Goal: Information Seeking & Learning: Learn about a topic

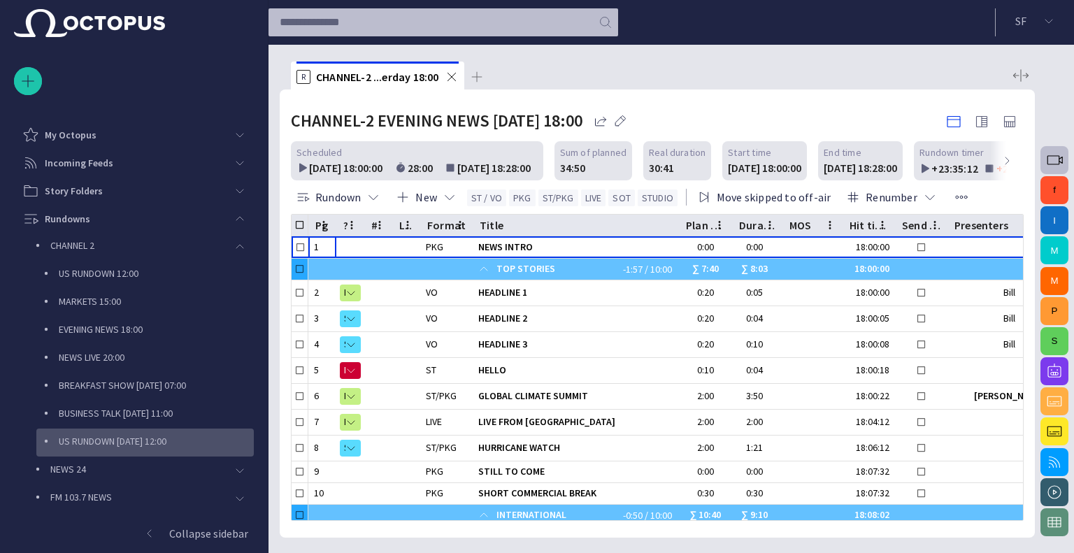
click at [102, 437] on p "US RUNDOWN Tomorrow 12:00" at bounding box center [156, 441] width 195 height 14
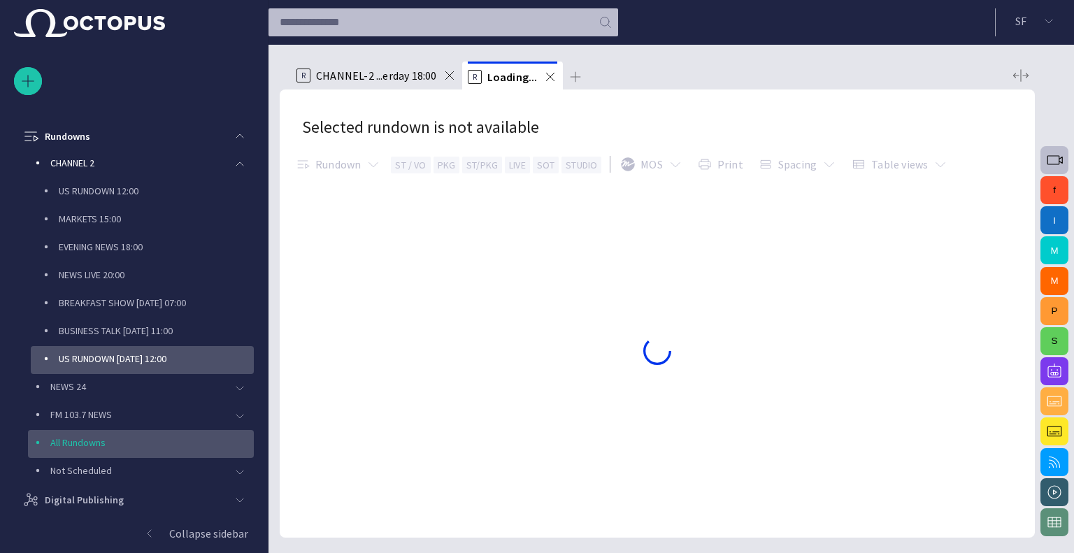
scroll to position [84, 0]
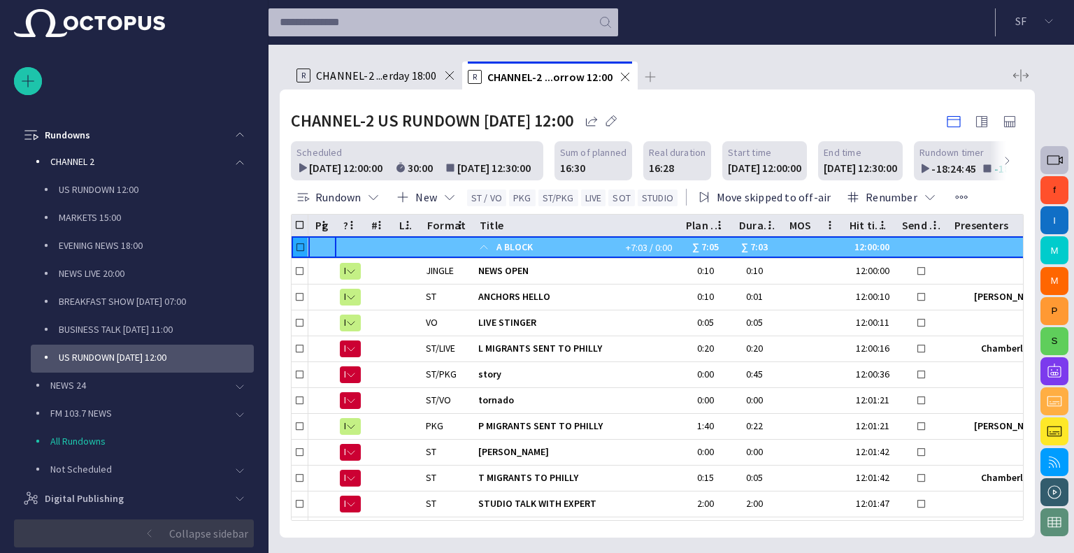
click at [239, 534] on p "Collapse sidebar" at bounding box center [208, 533] width 79 height 17
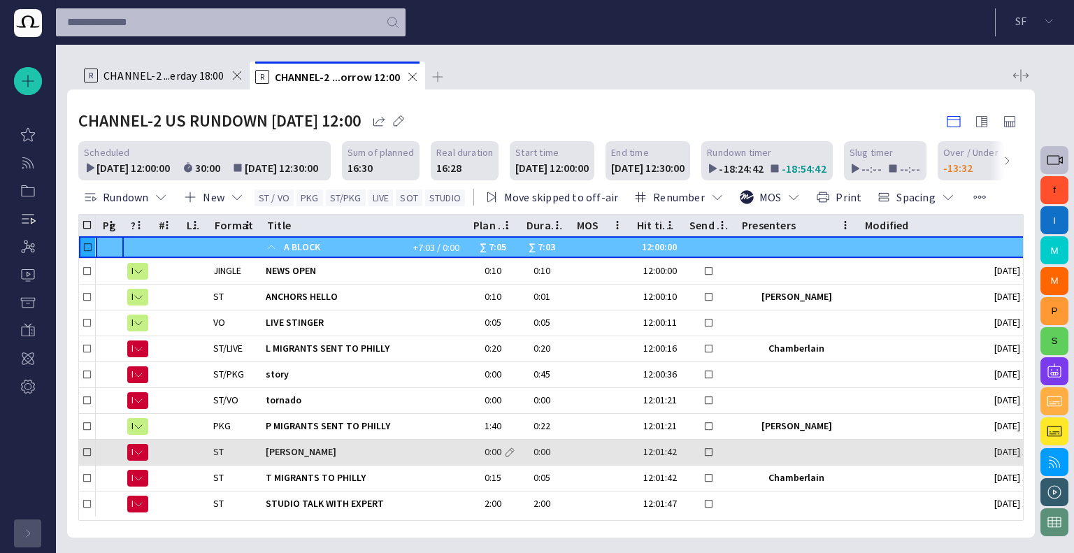
scroll to position [0, 0]
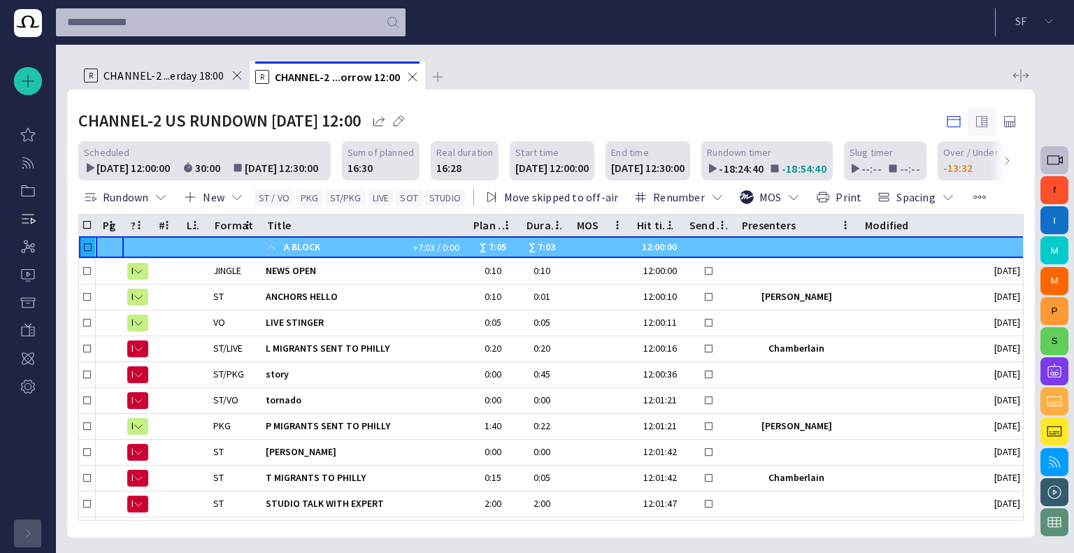
click at [986, 122] on span "button" at bounding box center [982, 121] width 17 height 17
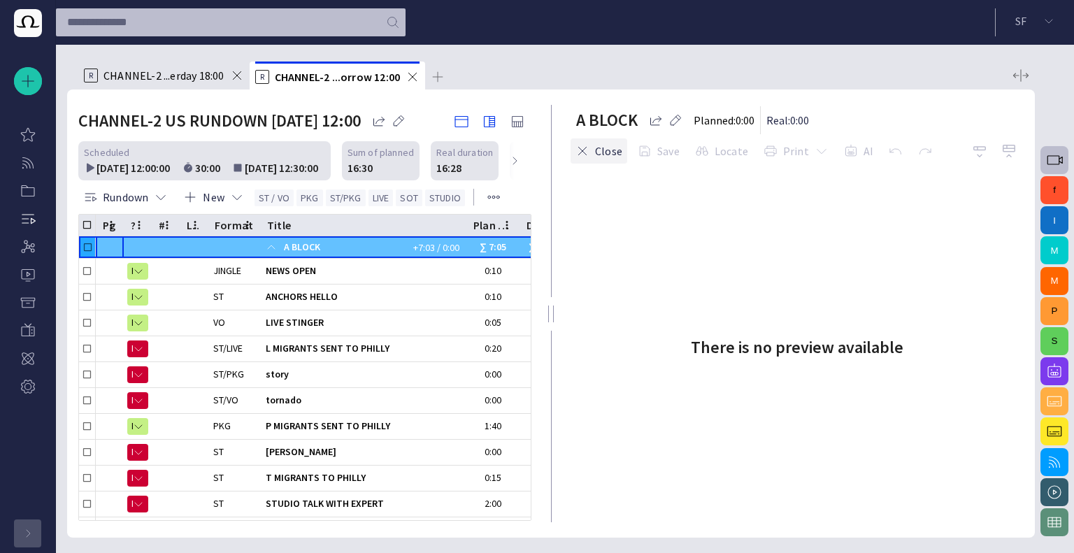
click at [577, 153] on span "button" at bounding box center [583, 151] width 14 height 14
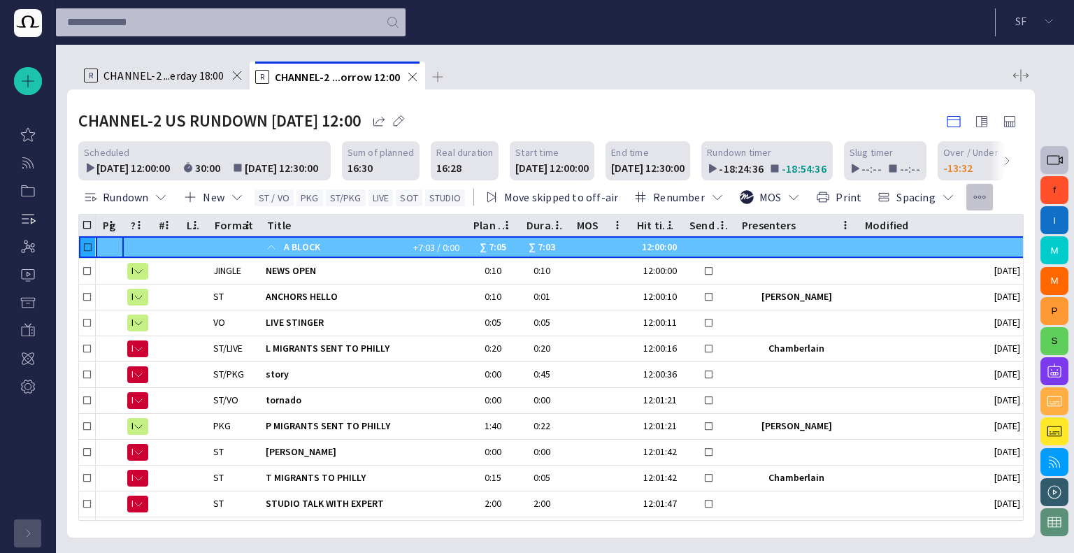
click at [973, 194] on span "button" at bounding box center [980, 197] width 14 height 14
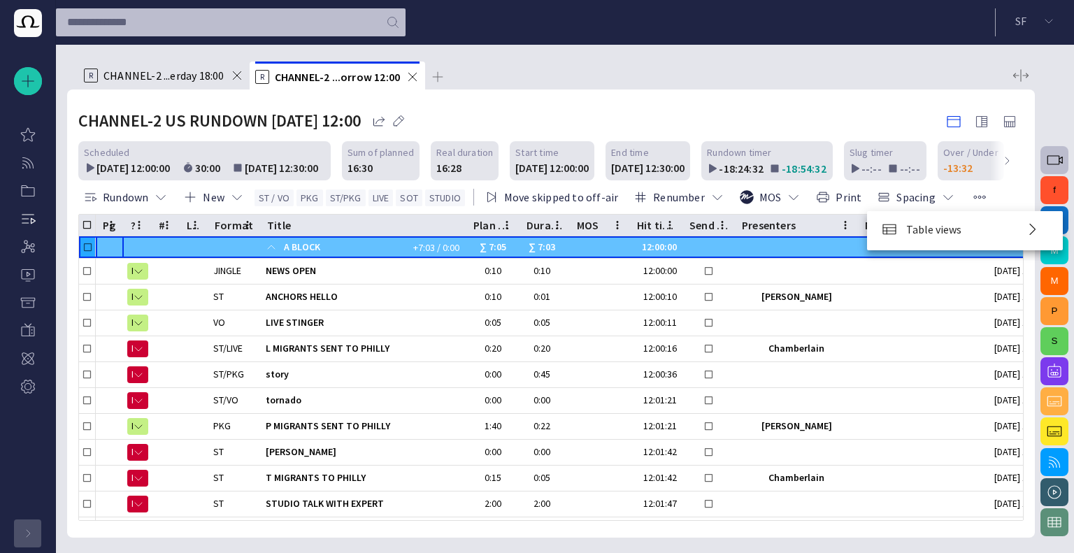
click at [772, 110] on div at bounding box center [537, 276] width 1074 height 553
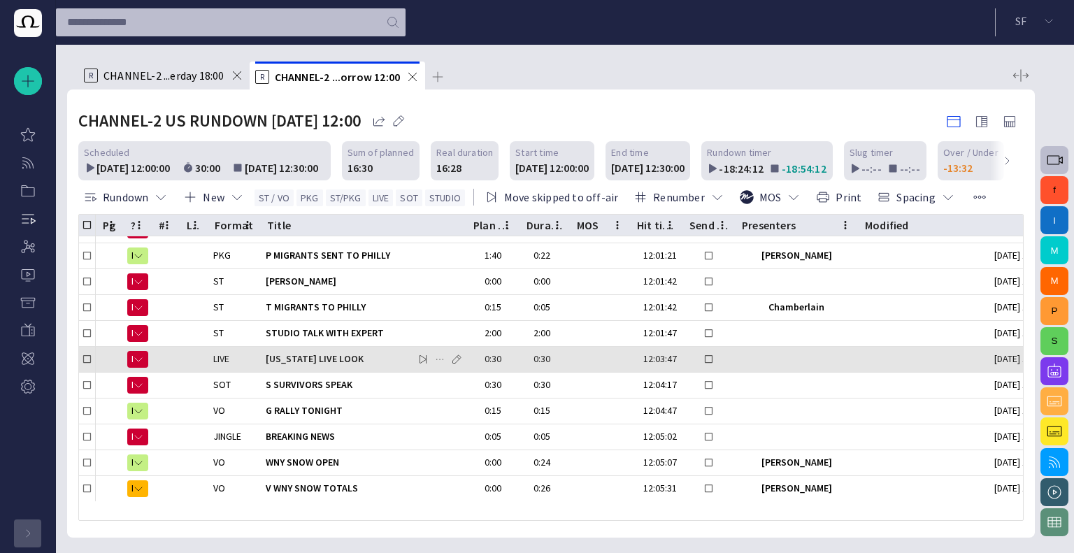
scroll to position [140, 0]
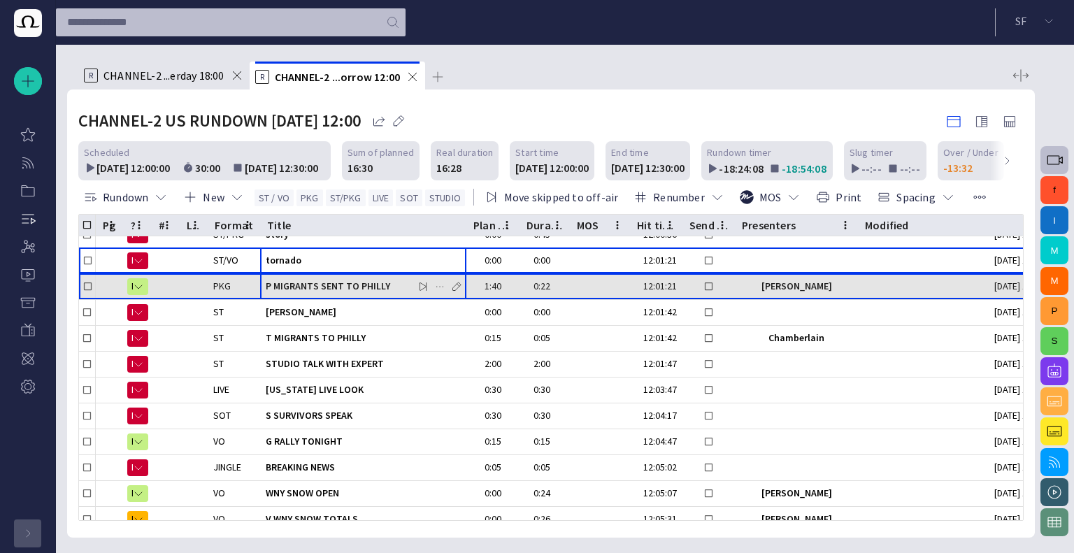
click at [362, 292] on span "P MIGRANTS SENT TO PHILLY" at bounding box center [363, 286] width 195 height 13
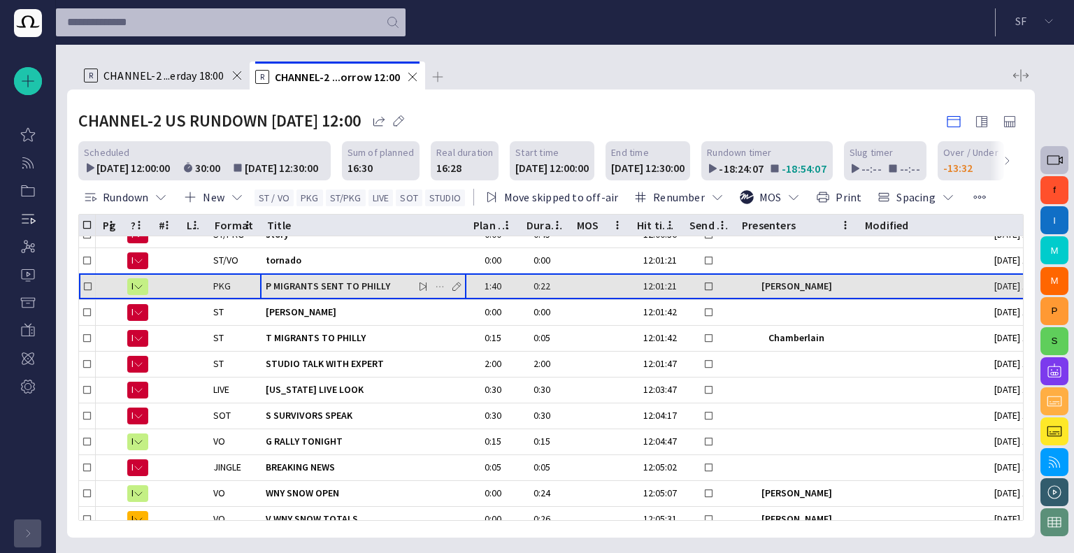
click at [362, 292] on span "P MIGRANTS SENT TO PHILLY" at bounding box center [363, 286] width 195 height 13
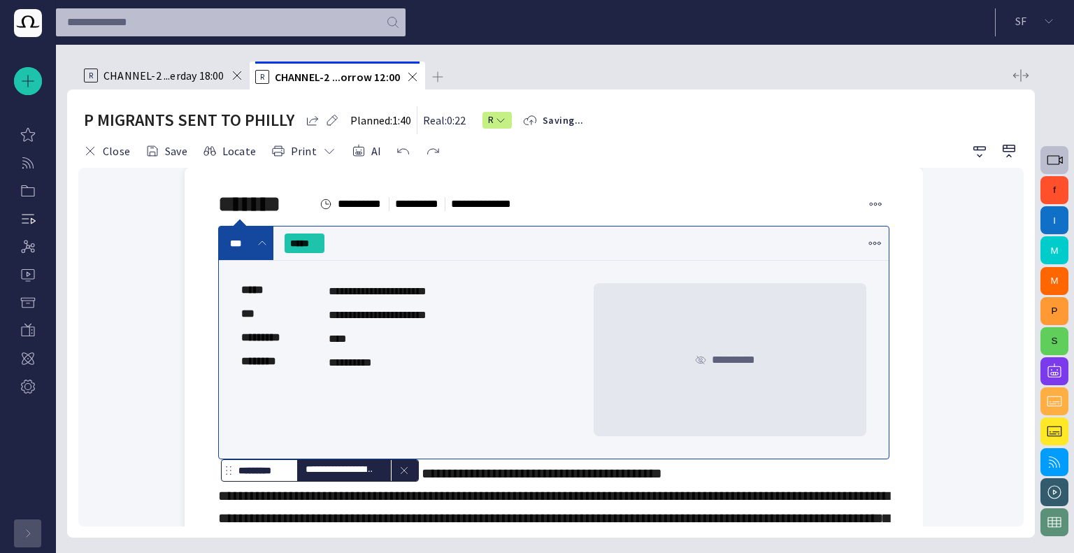
scroll to position [0, 0]
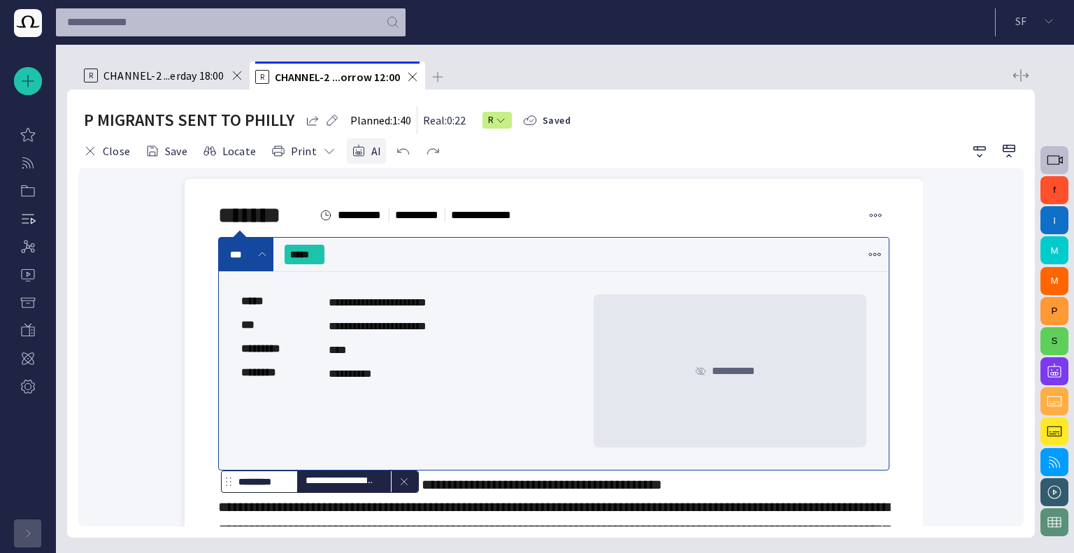
click at [352, 151] on span "button" at bounding box center [359, 151] width 14 height 14
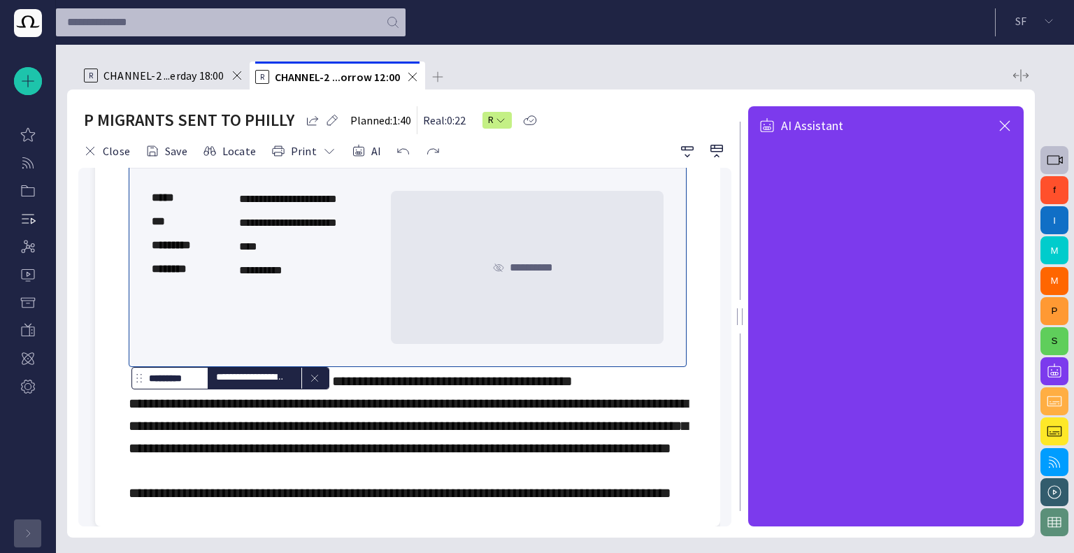
scroll to position [200, 0]
click at [1000, 124] on span "button" at bounding box center [1005, 126] width 17 height 17
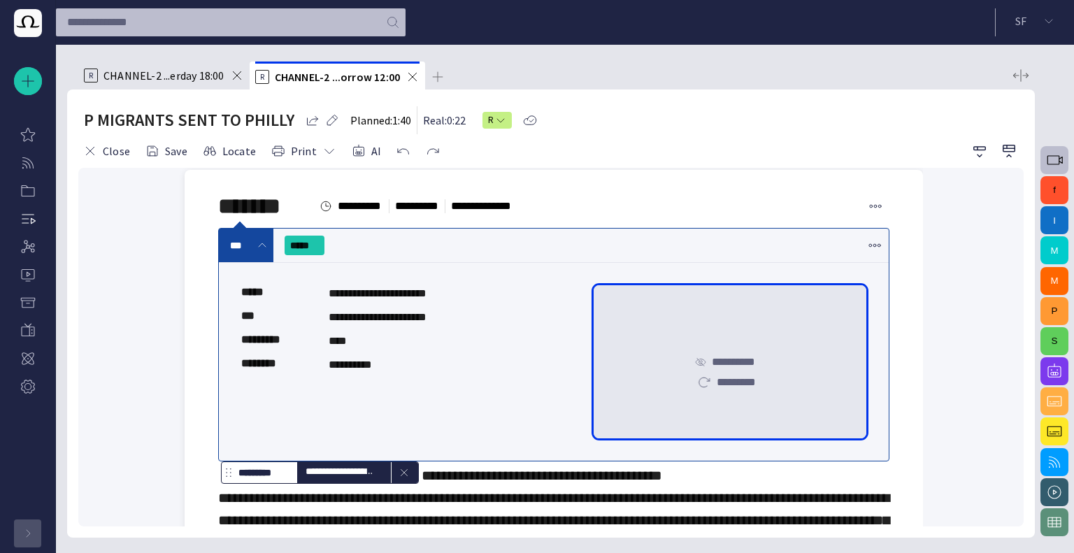
scroll to position [0, 0]
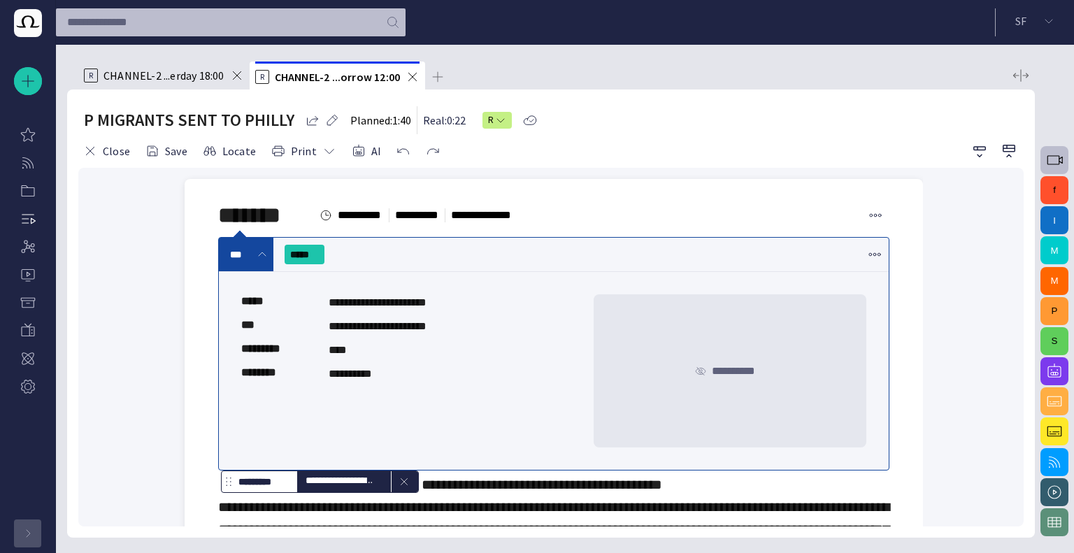
click at [202, 77] on span "CHANNEL-2 ...erday 18:00" at bounding box center [164, 76] width 121 height 14
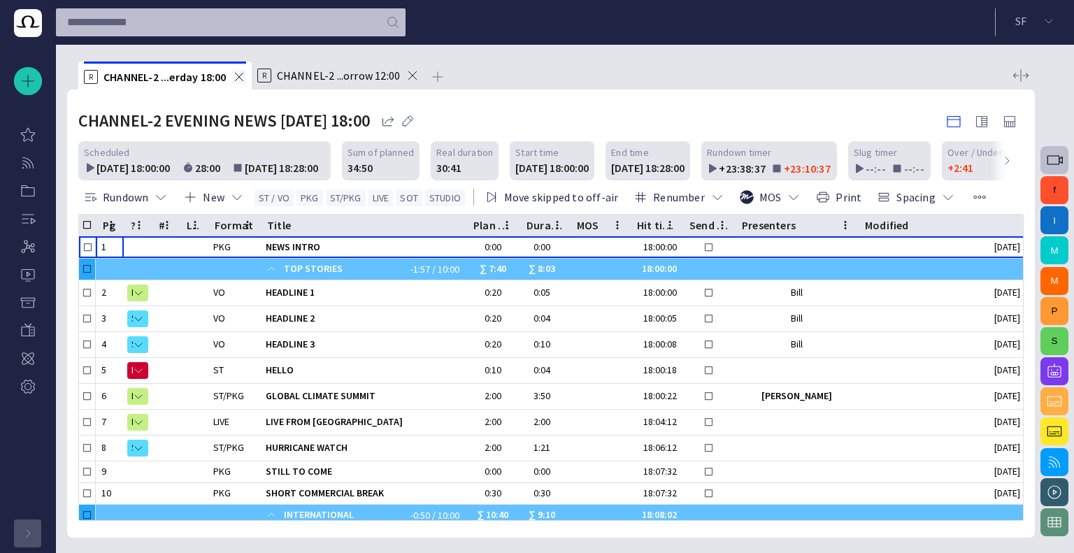
click at [239, 76] on span at bounding box center [239, 77] width 14 height 14
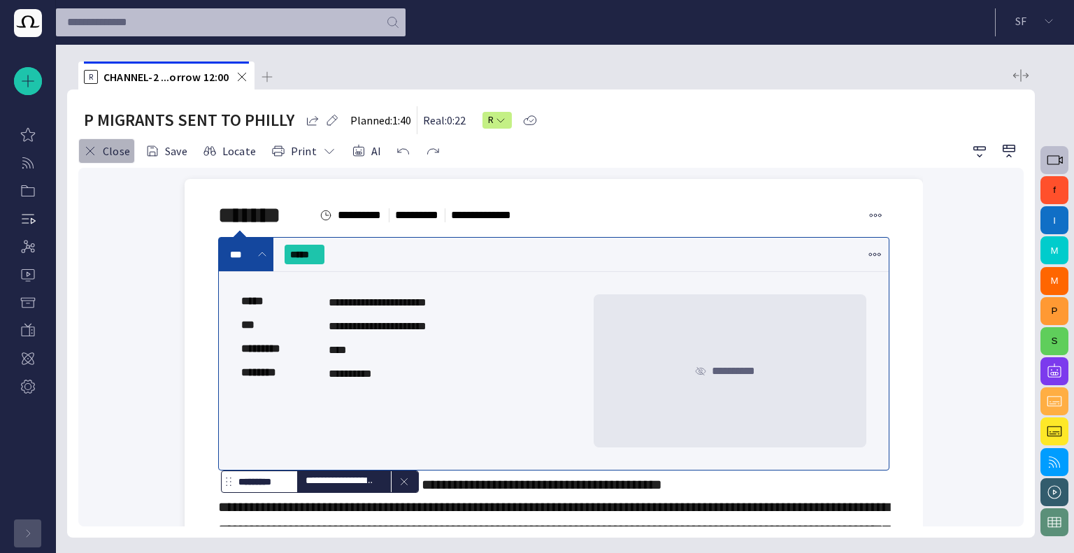
click at [89, 156] on span "button" at bounding box center [90, 151] width 14 height 14
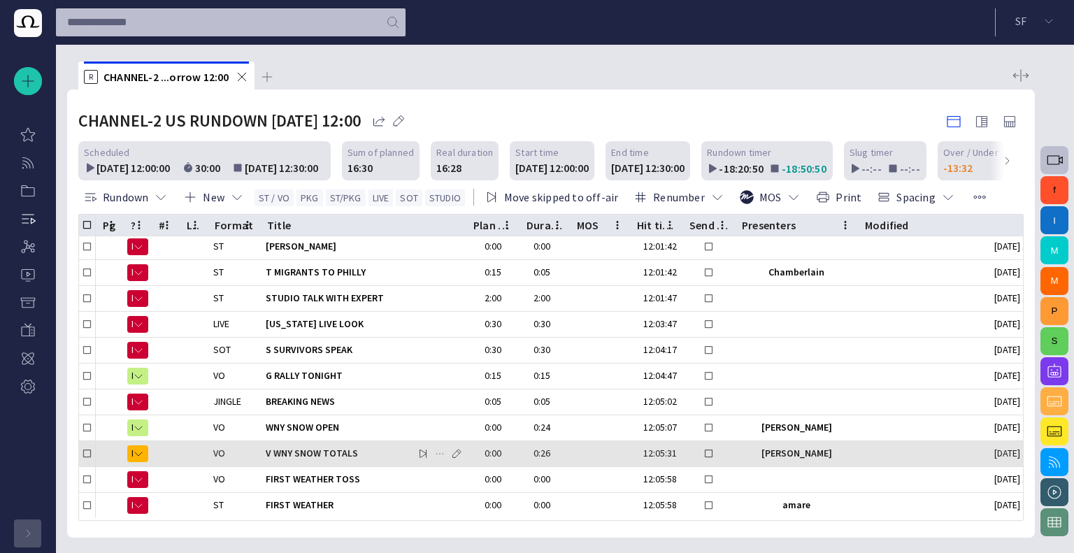
scroll to position [140, 0]
